Goal: Information Seeking & Learning: Learn about a topic

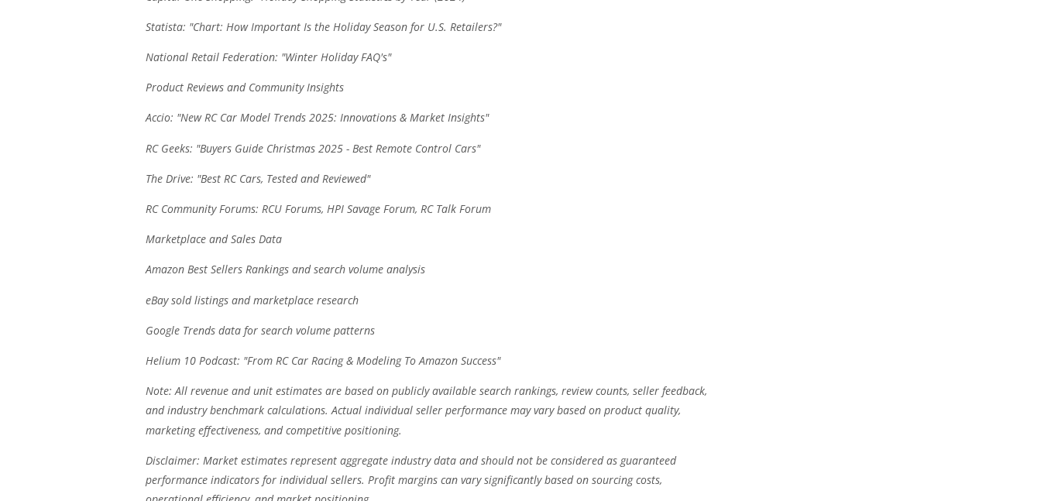
scroll to position [5067, 0]
drag, startPoint x: 490, startPoint y: 193, endPoint x: 147, endPoint y: 194, distance: 342.5
click at [147, 201] on p "RC Community Forums: RCU Forums, HPI Savage Forum, RC Talk Forum" at bounding box center [431, 210] width 570 height 19
click at [147, 203] on em "RC Community Forums: RCU Forums, HPI Savage Forum, RC Talk Forum" at bounding box center [319, 210] width 346 height 15
drag, startPoint x: 373, startPoint y: 162, endPoint x: 146, endPoint y: 155, distance: 227.1
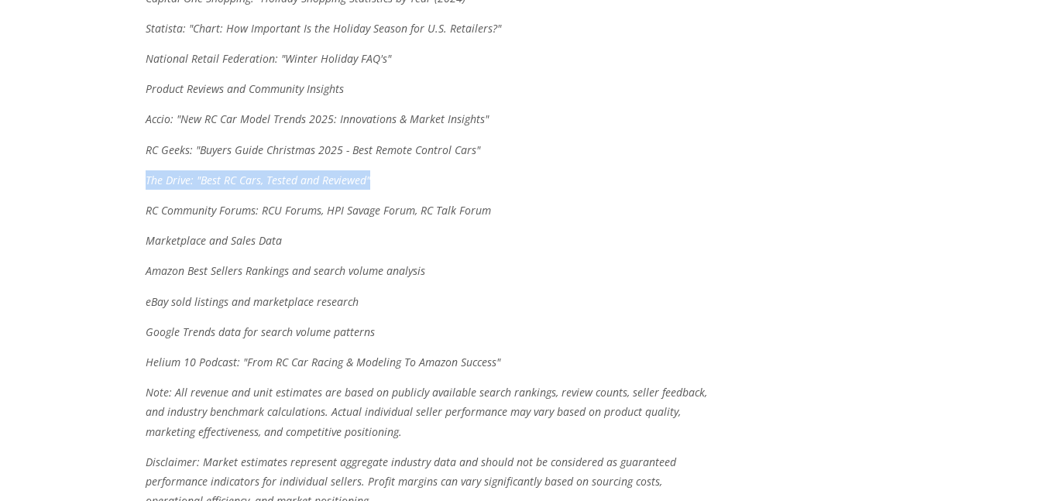
click at [146, 170] on p "The Drive: "Best RC Cars, Tested and Reviewed"" at bounding box center [431, 179] width 570 height 19
drag, startPoint x: 149, startPoint y: 127, endPoint x: 470, endPoint y: 132, distance: 320.8
click at [470, 143] on em "RC Geeks: "Buyers Guide Christmas 2025 - Best Remote Control Cars"" at bounding box center [313, 150] width 335 height 15
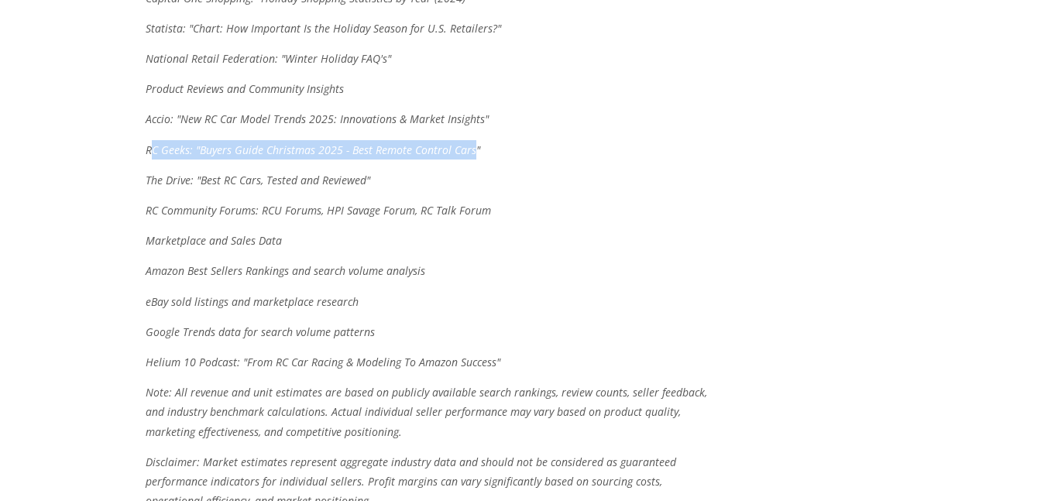
drag, startPoint x: 470, startPoint y: 132, endPoint x: 153, endPoint y: 139, distance: 316.2
click at [153, 140] on p "RC Geeks: "Buyers Guide Christmas 2025 - Best Remote Control Cars"" at bounding box center [431, 149] width 570 height 19
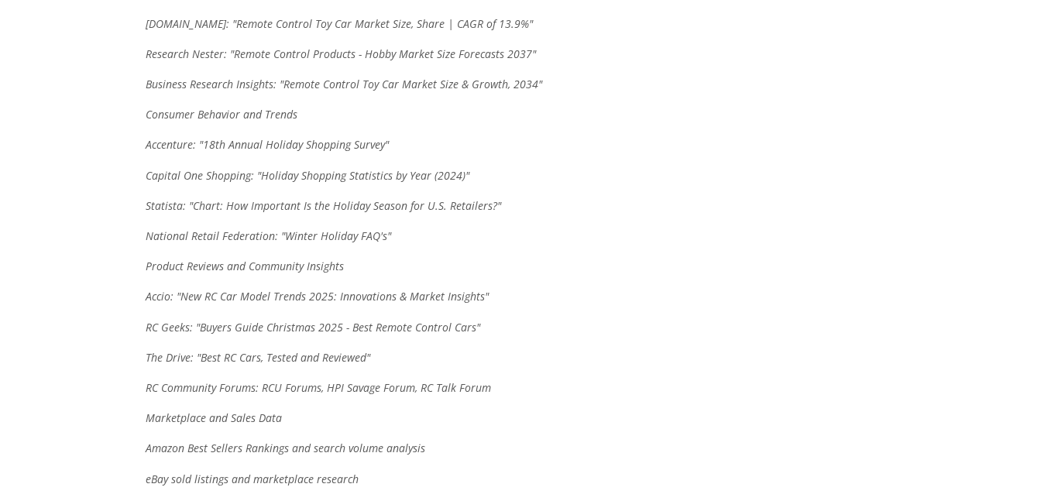
scroll to position [4888, 0]
drag, startPoint x: 294, startPoint y: 96, endPoint x: 148, endPoint y: 98, distance: 146.5
click at [148, 108] on em "Consumer Behavior and Trends" at bounding box center [222, 115] width 152 height 15
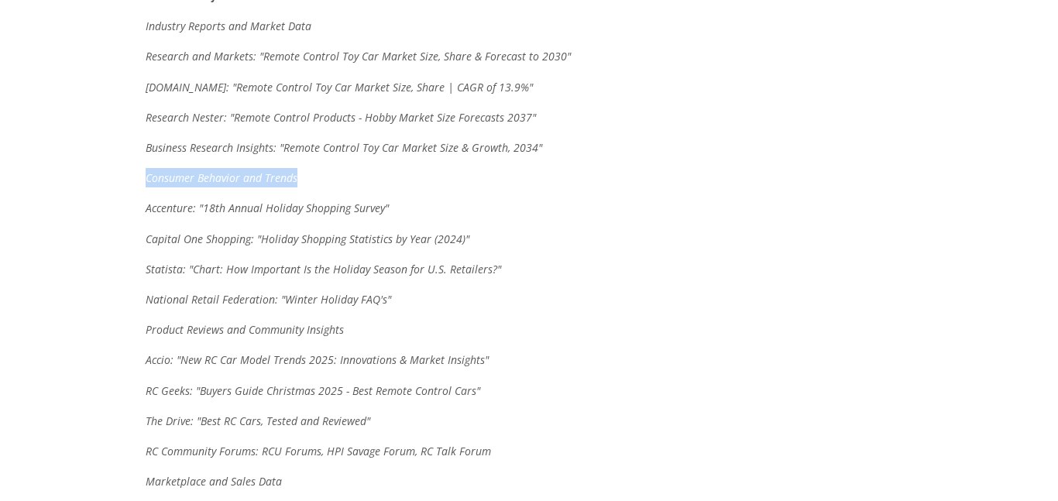
scroll to position [4823, 0]
click at [576, 110] on p "Research Nester: "Remote Control Products - Hobby Market Size Forecasts 2037"" at bounding box center [431, 119] width 570 height 19
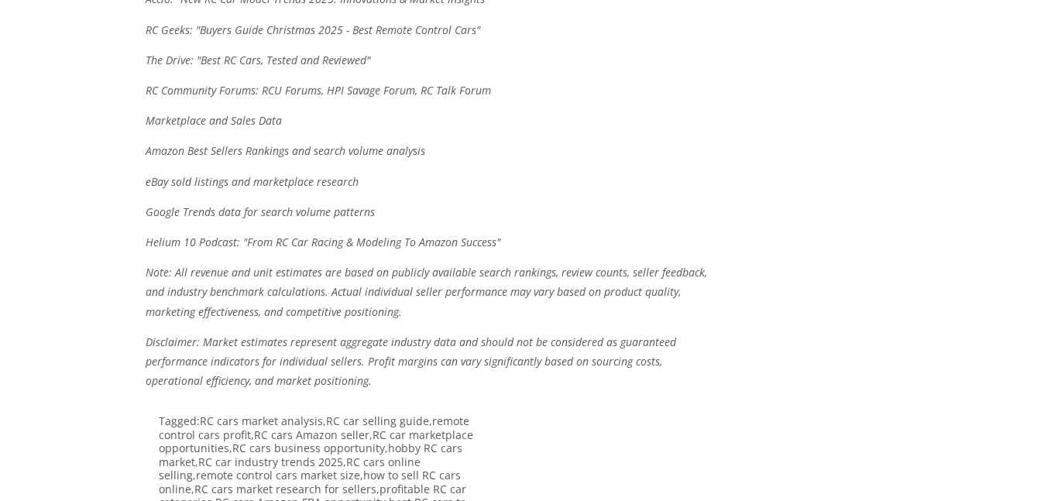
scroll to position [5186, 0]
